Goal: Navigation & Orientation: Find specific page/section

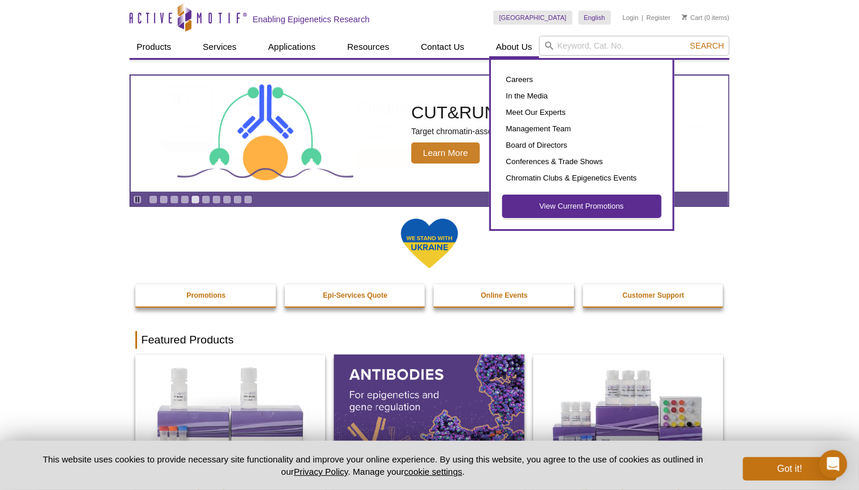
click at [567, 210] on link "View Current Promotions" at bounding box center [582, 206] width 158 height 22
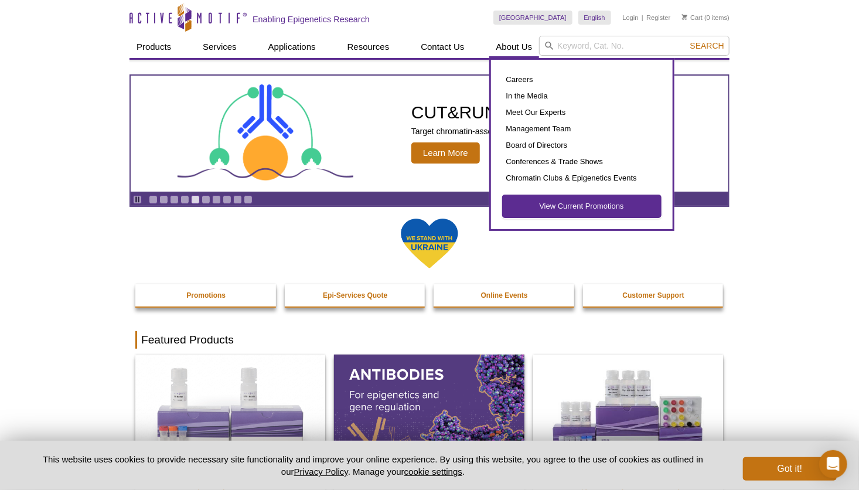
click at [596, 205] on link "View Current Promotions" at bounding box center [582, 206] width 158 height 22
click at [554, 210] on link "View Current Promotions" at bounding box center [582, 206] width 158 height 22
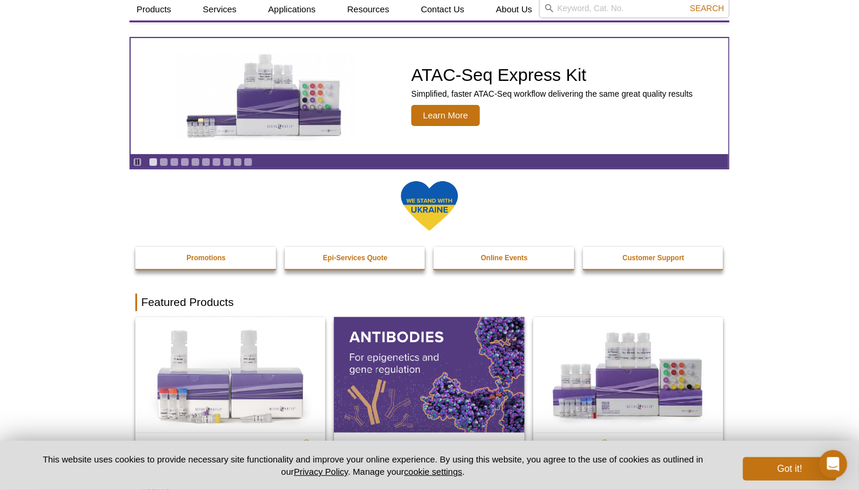
scroll to position [176, 0]
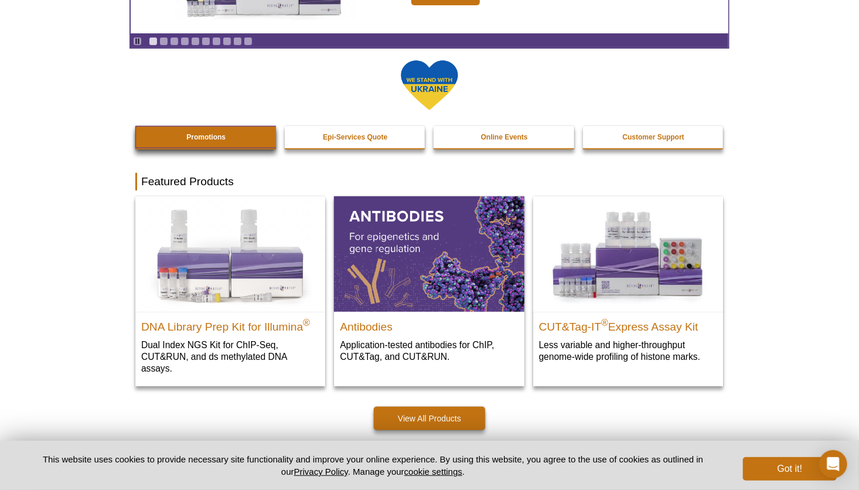
click at [182, 128] on link "Promotions" at bounding box center [206, 137] width 142 height 22
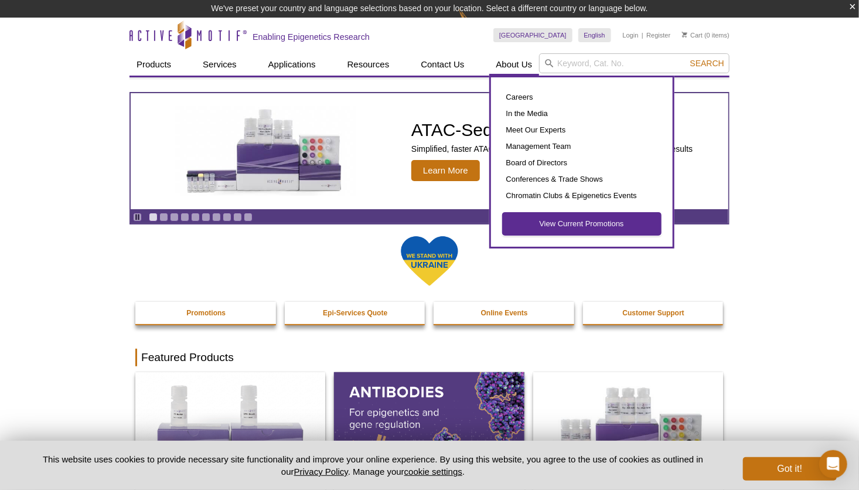
click at [561, 224] on link "View Current Promotions" at bounding box center [582, 224] width 158 height 22
